Goal: Task Accomplishment & Management: Complete application form

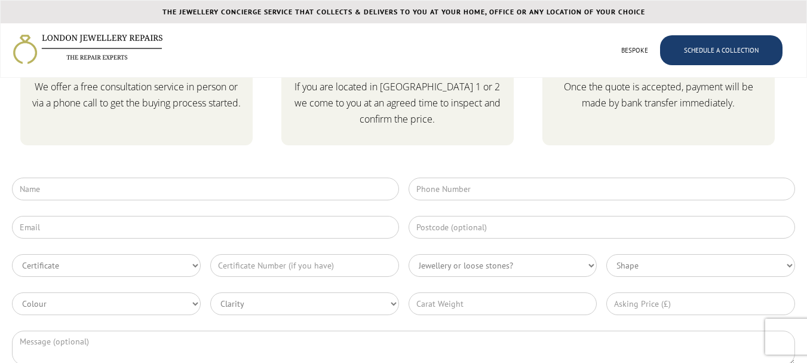
scroll to position [3067, 0]
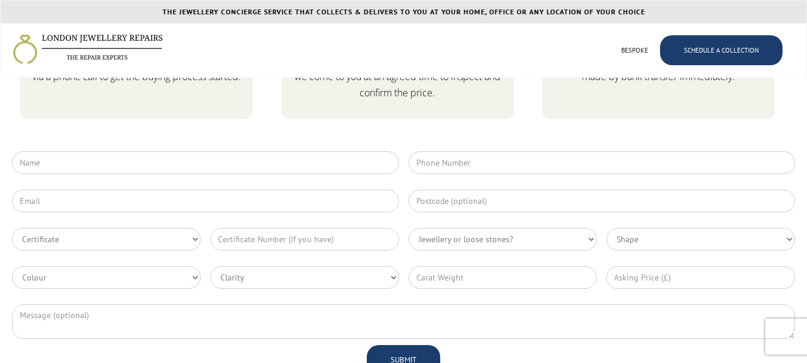
click at [109, 188] on div "Certificate GIA HRD IGI EGL Other Jewellery or loose stones? Gold/platinum/no s…" at bounding box center [403, 265] width 783 height 228
drag, startPoint x: 157, startPoint y: 206, endPoint x: 153, endPoint y: 211, distance: 6.8
click at [157, 206] on input "Contact Form" at bounding box center [205, 200] width 387 height 23
type input "[PERSON_NAME][EMAIL_ADDRESS][DOMAIN_NAME]"
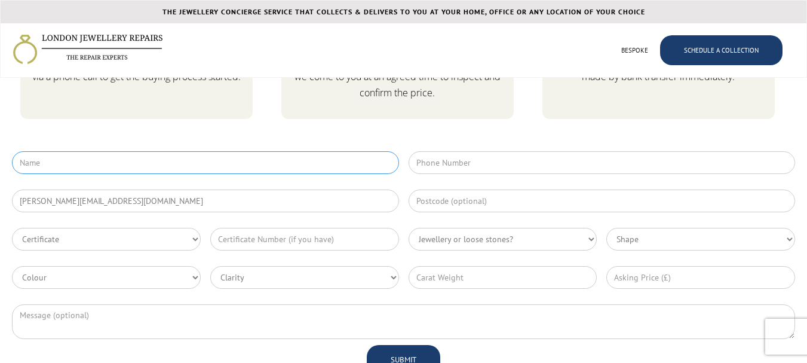
type input "[PERSON_NAME]"
type input "02038809602"
type input "N12 0EY"
drag, startPoint x: 91, startPoint y: 327, endPoint x: 151, endPoint y: 297, distance: 66.8
click at [102, 307] on textarea "Contact Form" at bounding box center [403, 321] width 783 height 35
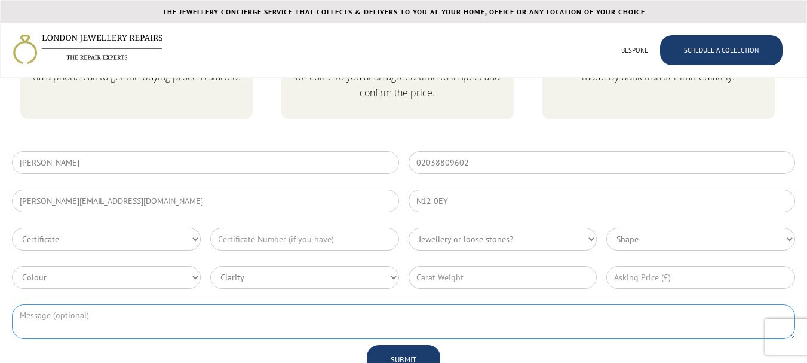
paste textarea "We reached out a little while ago We see that you were running Google Ads for y…"
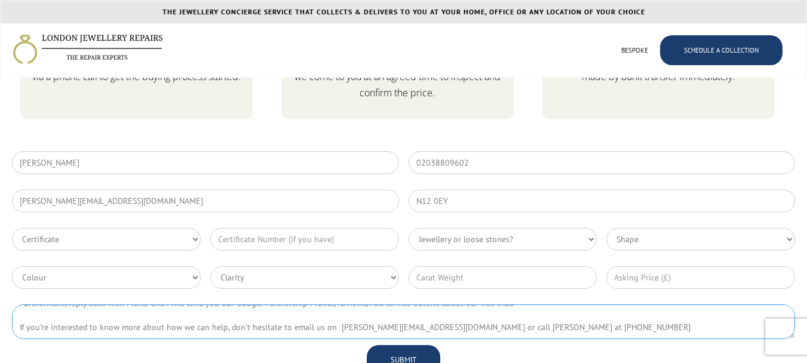
scroll to position [3207, 0]
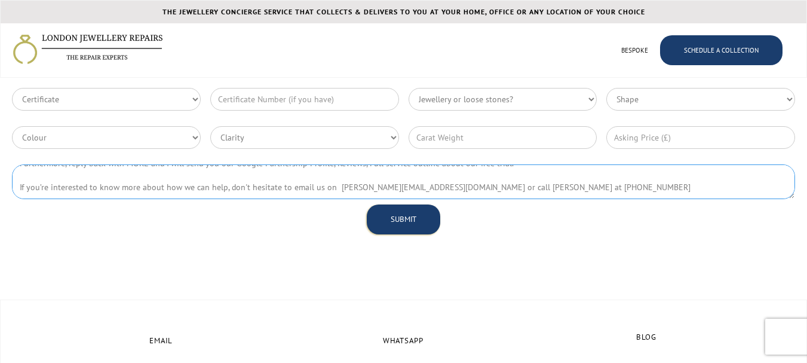
type textarea "We reached out a little while ago We see that you were running Google Ads for y…"
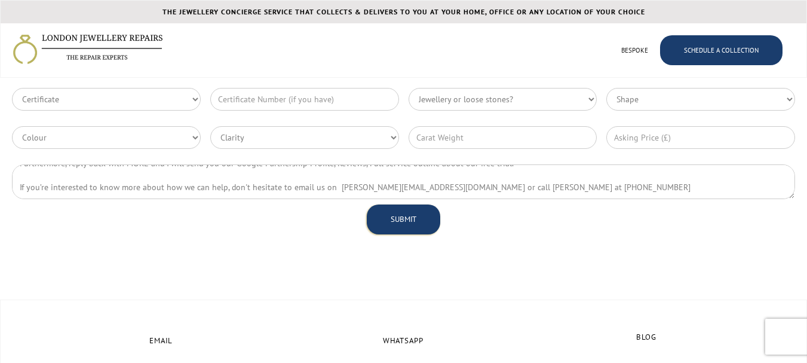
click at [417, 214] on input "SUBMIT" at bounding box center [404, 219] width 74 height 30
type input "Submitting..."
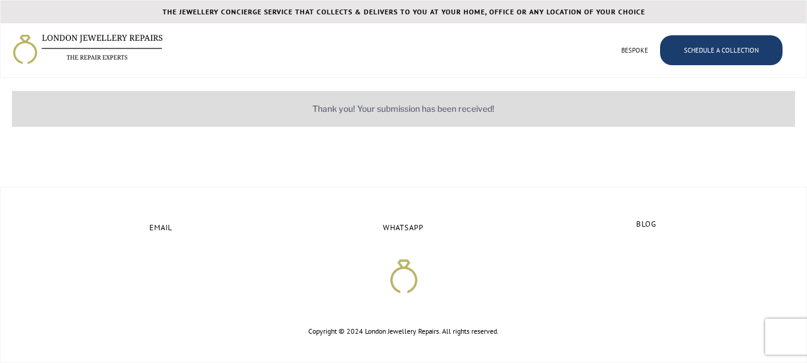
scroll to position [3122, 0]
